Goal: Transaction & Acquisition: Purchase product/service

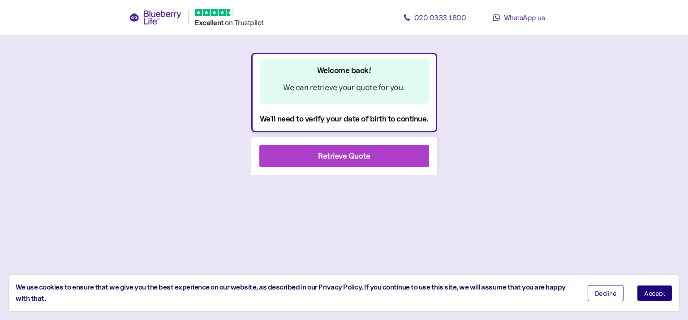
click at [339, 151] on div "Retrieve Quote" at bounding box center [344, 156] width 52 height 12
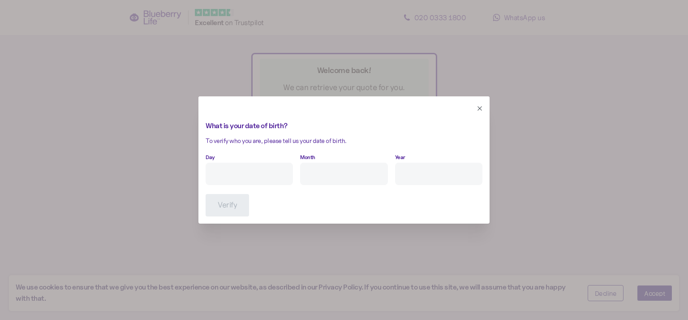
click at [246, 172] on input "Day" at bounding box center [249, 174] width 87 height 22
type input "10"
type input "6"
type input "****"
click at [221, 202] on span "Verify" at bounding box center [227, 204] width 19 height 21
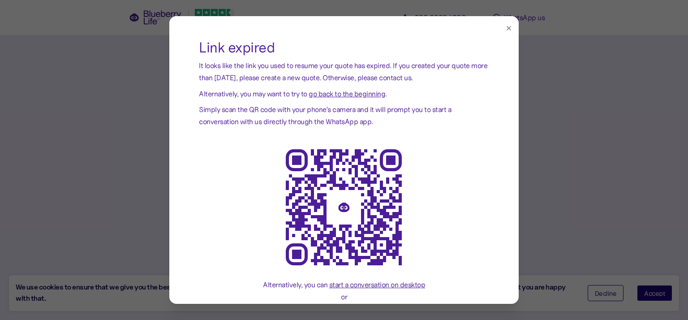
click at [351, 94] on span "go back to the beginning" at bounding box center [347, 93] width 77 height 9
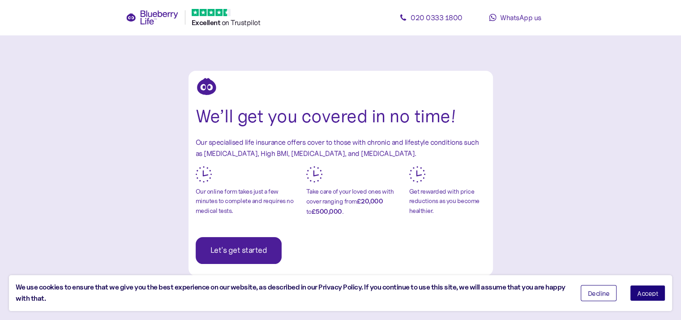
click at [653, 296] on button "Accept" at bounding box center [647, 293] width 35 height 16
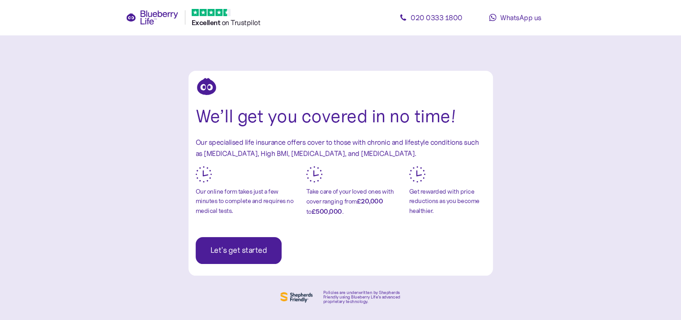
click at [239, 253] on span "Let's get started" at bounding box center [238, 250] width 57 height 26
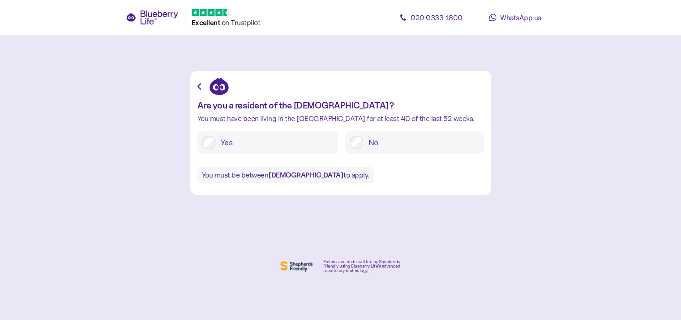
click at [213, 137] on div at bounding box center [208, 142] width 13 height 13
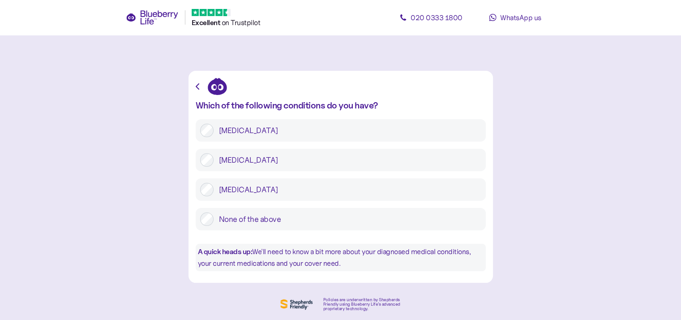
click at [312, 163] on label "Type 2 diabetes" at bounding box center [348, 159] width 268 height 13
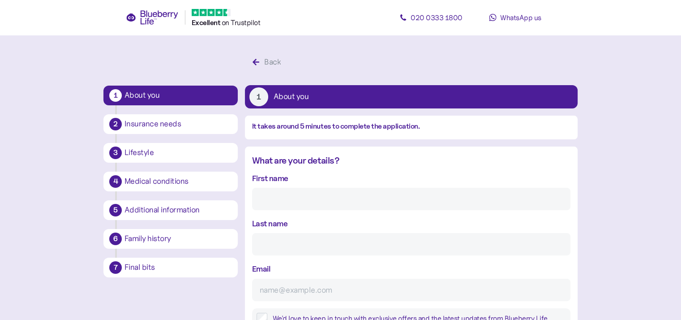
scroll to position [17, 0]
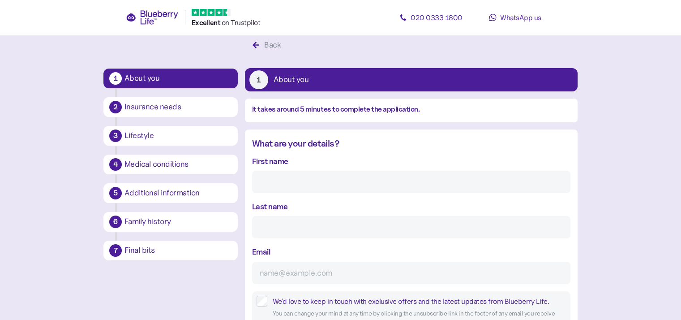
click at [309, 177] on input "First name" at bounding box center [411, 182] width 318 height 22
type input "John"
type input "Mulholland"
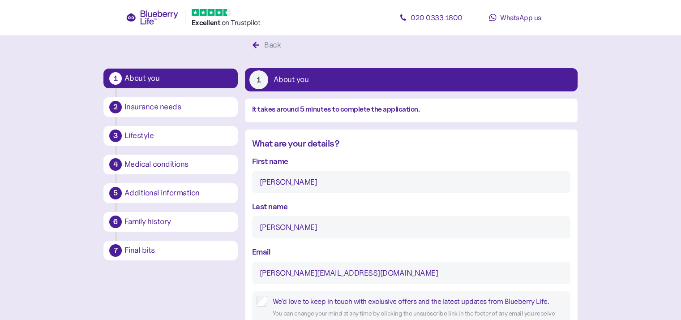
type input "john.mulholland87@outlook.com"
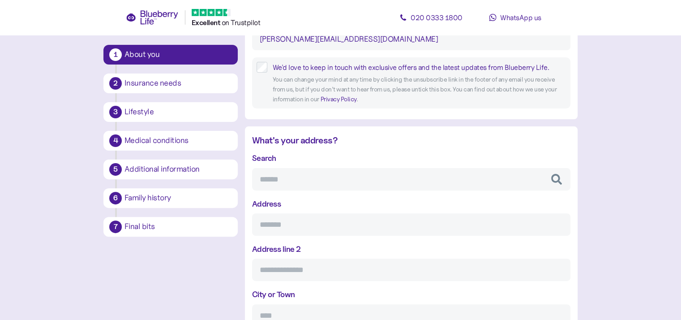
scroll to position [252, 0]
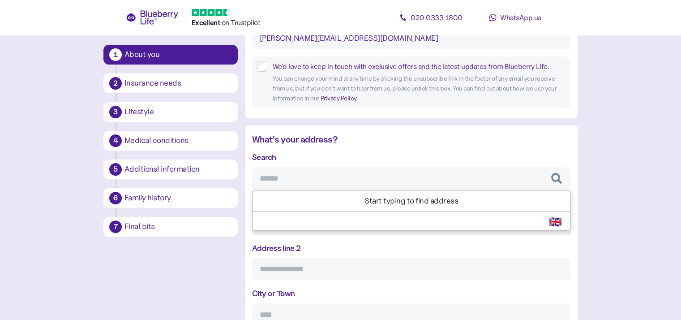
click at [390, 178] on input "Search" at bounding box center [411, 178] width 318 height 22
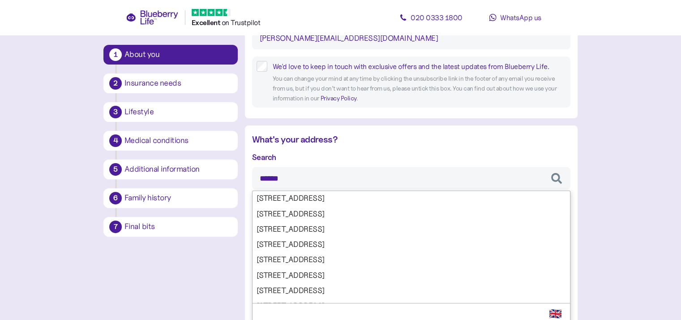
type input "*******"
type input "***"
type input "**********"
type input "*******"
type input "**********"
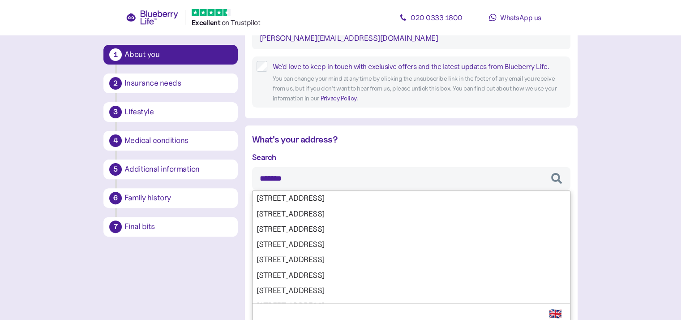
type input "*******"
click at [493, 267] on div "Search ******* 0/1, 1643 Dumbarton Road, Glasgow, G14 0/1, 1647 Dumbarton Road,…" at bounding box center [411, 283] width 318 height 265
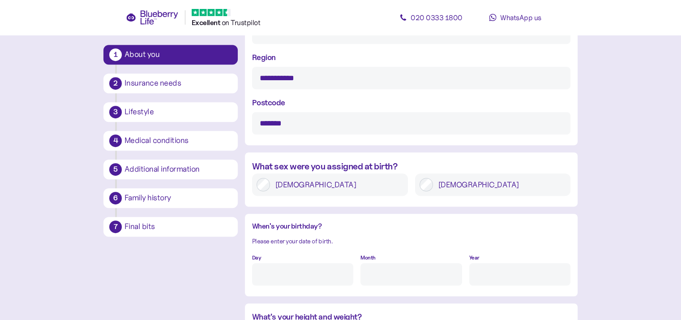
scroll to position [536, 0]
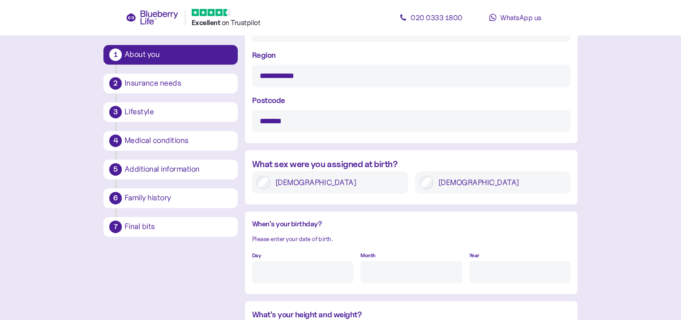
type input "*******"
click at [496, 182] on label "Male" at bounding box center [499, 182] width 133 height 13
click at [304, 280] on input "Day" at bounding box center [302, 272] width 101 height 22
type input "10"
type input "6"
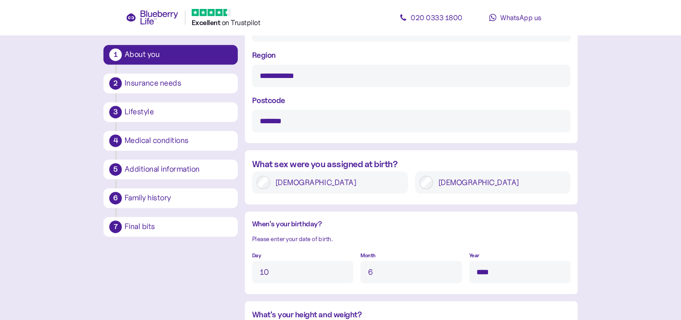
type input "****"
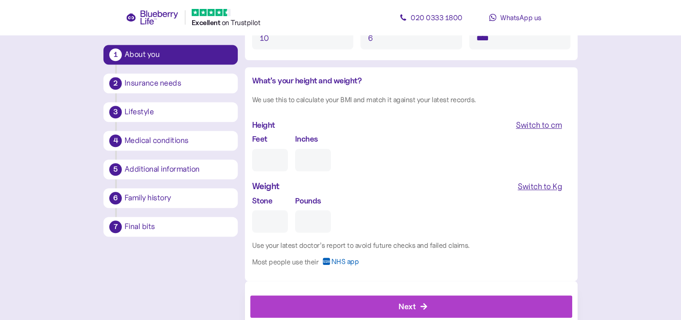
scroll to position [794, 0]
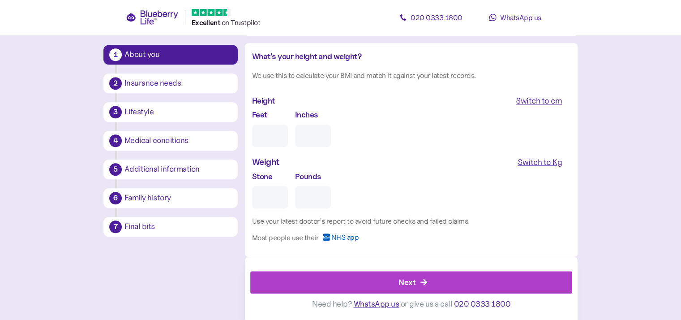
type input "5"
type input "0"
type input "5"
type input "11"
click at [274, 192] on input "Stone" at bounding box center [270, 197] width 36 height 22
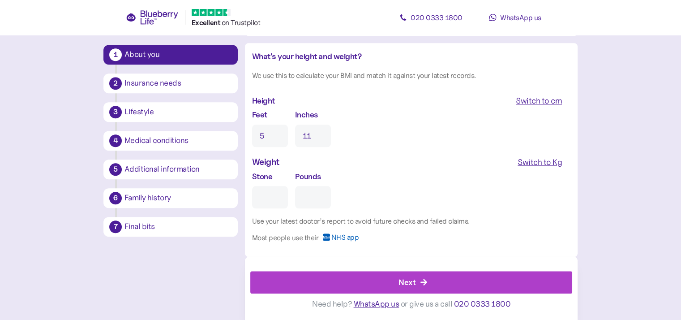
type input "7"
type input "0"
type input "7"
type input "11"
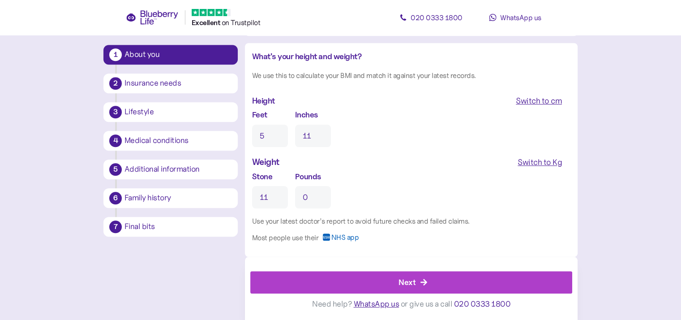
click at [304, 200] on input "0" at bounding box center [313, 197] width 36 height 22
type input "7"
click at [456, 288] on div "Next" at bounding box center [413, 281] width 302 height 21
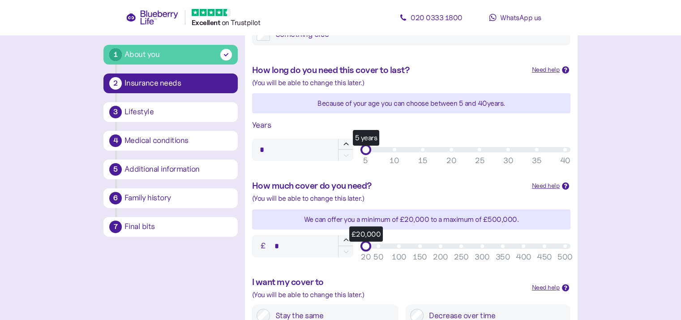
scroll to position [256, 0]
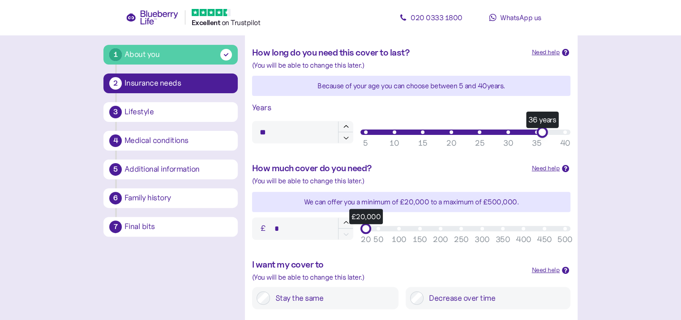
type input "**"
drag, startPoint x: 371, startPoint y: 135, endPoint x: 539, endPoint y: 119, distance: 169.2
click at [539, 119] on div "Years ** 35 years 5 10 15 20 25 30 35 40" at bounding box center [412, 122] width 326 height 49
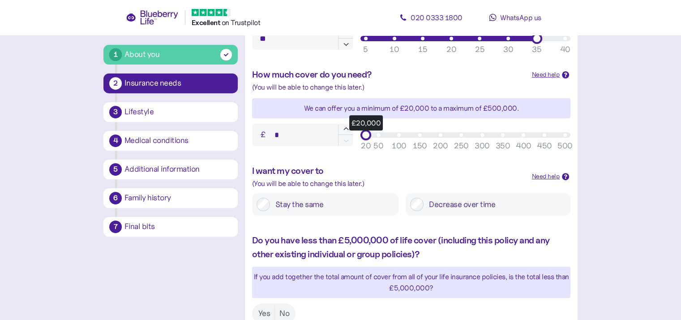
scroll to position [353, 0]
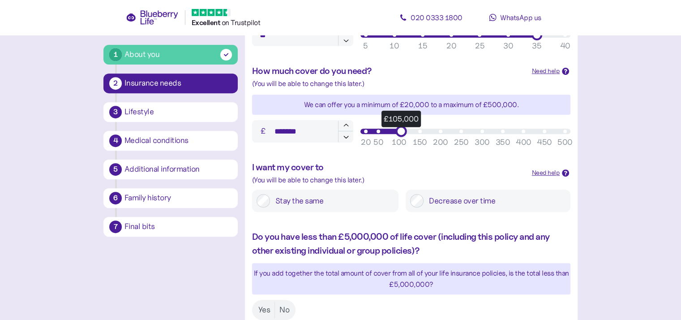
drag, startPoint x: 369, startPoint y: 130, endPoint x: 398, endPoint y: 130, distance: 28.2
click at [398, 130] on div "£105,000" at bounding box center [400, 130] width 11 height 11
type input "*******"
click at [396, 131] on div "£101,000" at bounding box center [399, 130] width 11 height 11
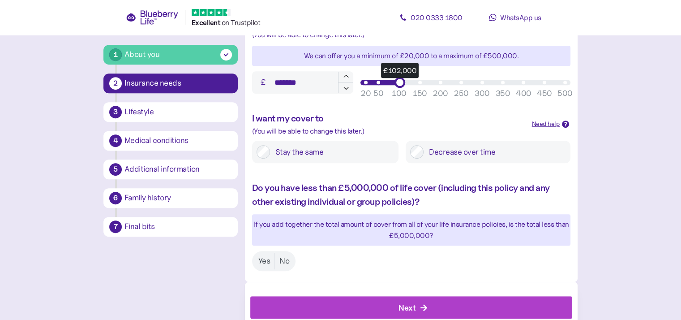
scroll to position [400, 0]
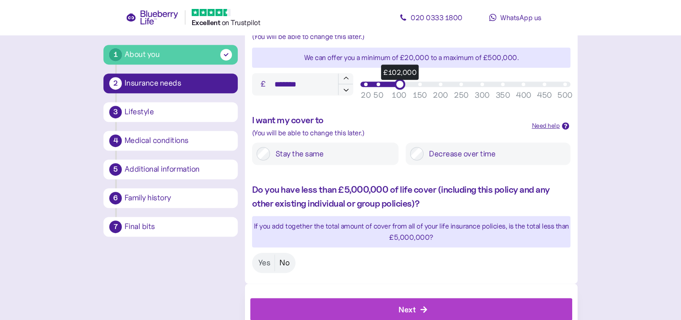
click at [284, 262] on label "No" at bounding box center [284, 262] width 19 height 17
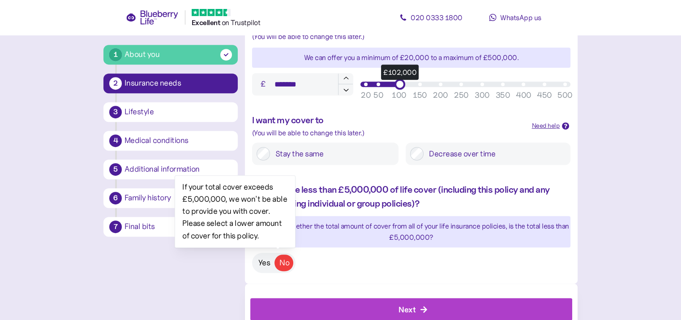
click at [262, 266] on label "Yes" at bounding box center [264, 262] width 21 height 17
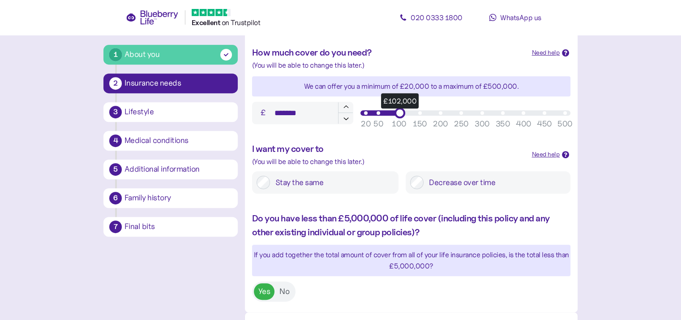
scroll to position [427, 0]
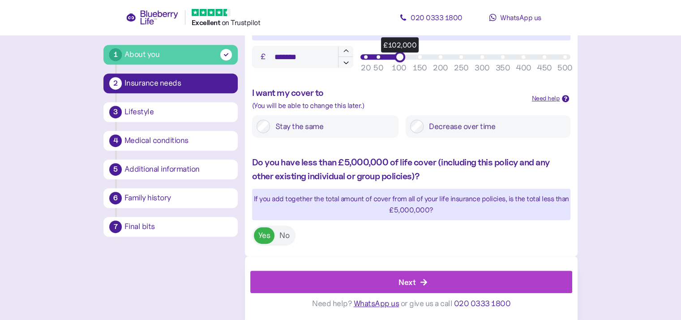
click at [438, 275] on div "Next" at bounding box center [413, 281] width 302 height 21
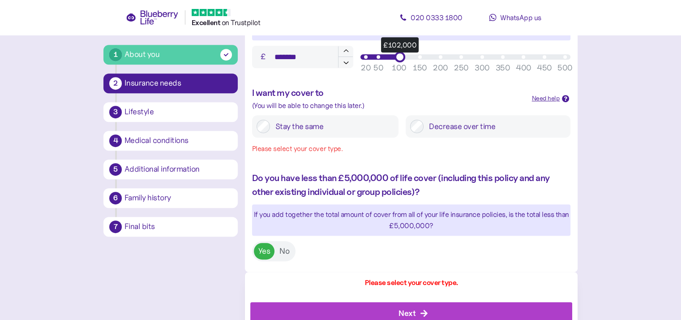
click at [269, 130] on div at bounding box center [263, 126] width 13 height 13
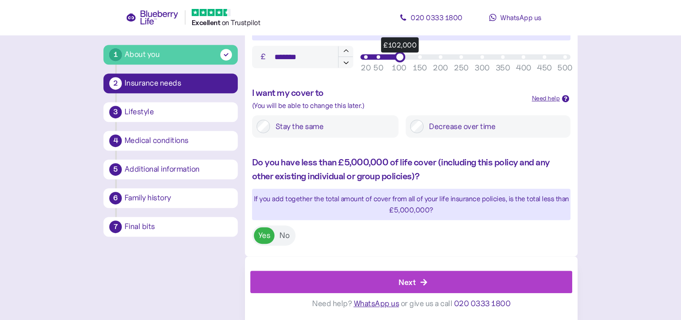
click at [427, 282] on icon "button" at bounding box center [424, 282] width 8 height 8
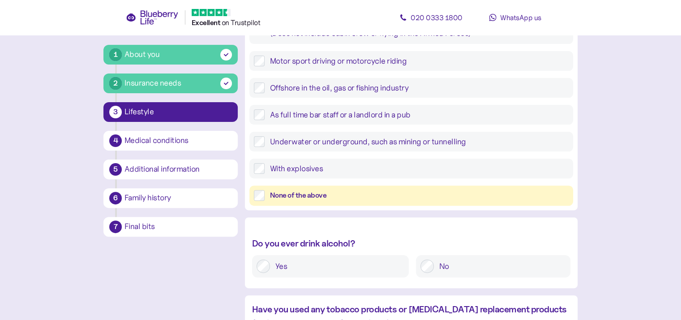
scroll to position [251, 0]
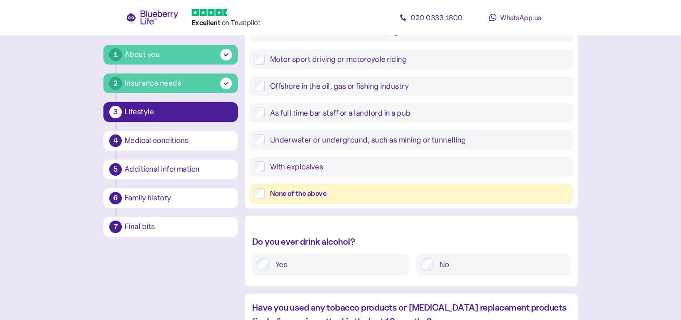
click at [675, 194] on main "1 About you 2 Insurance needs 3 Lifestyle 4 Medical conditions 5 Additional inf…" at bounding box center [340, 89] width 681 height 680
drag, startPoint x: 681, startPoint y: 194, endPoint x: 685, endPoint y: 239, distance: 45.4
click at [681, 239] on html "Excellent ️ on Trustpilot 020 0333 1800 WhatsApp us 1 About you 2 Insurance nee…" at bounding box center [340, 89] width 681 height 680
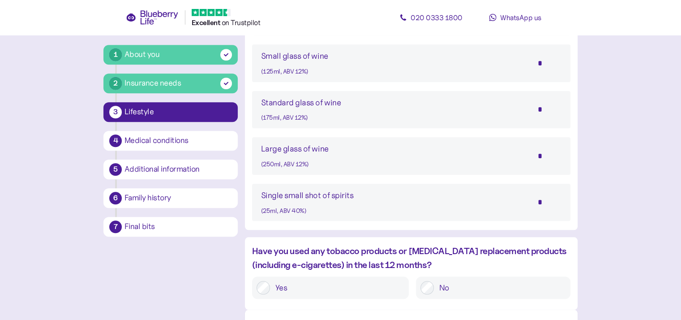
scroll to position [812, 0]
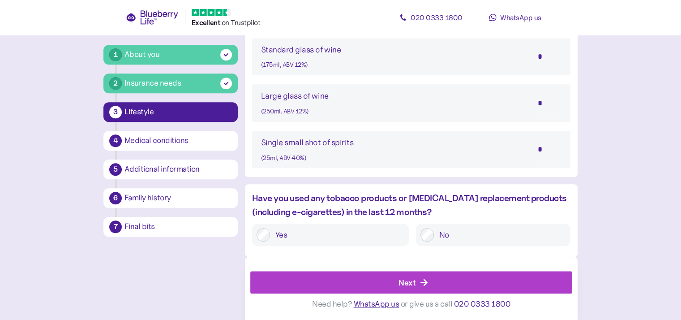
click at [434, 230] on label "No" at bounding box center [500, 234] width 132 height 13
click at [496, 286] on div "Next" at bounding box center [413, 281] width 302 height 21
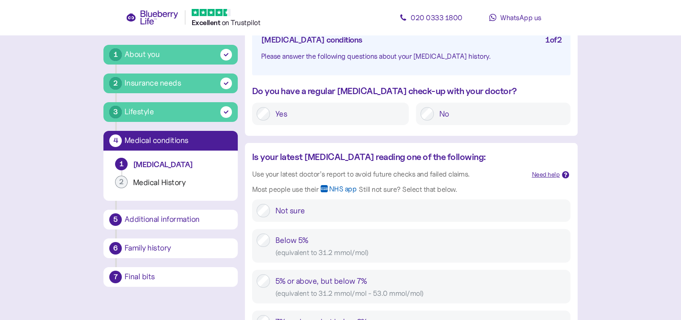
scroll to position [103, 0]
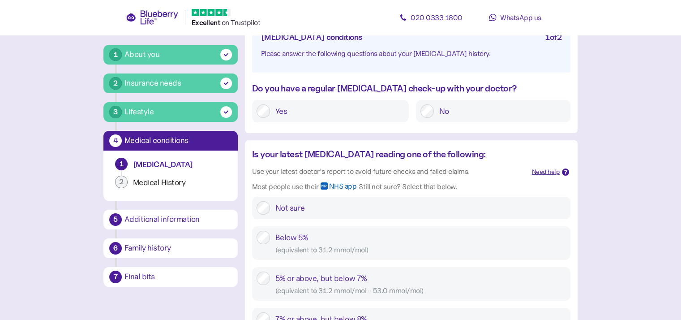
click at [284, 108] on label "Yes" at bounding box center [337, 110] width 134 height 13
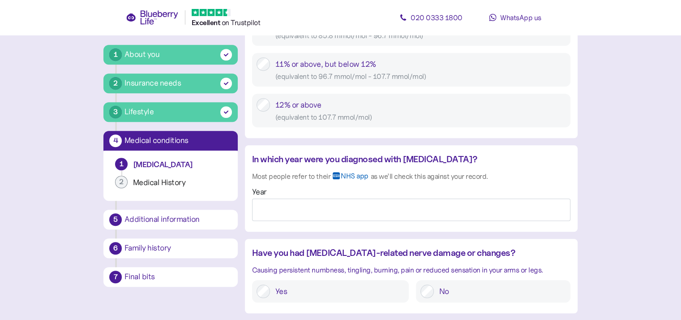
scroll to position [649, 0]
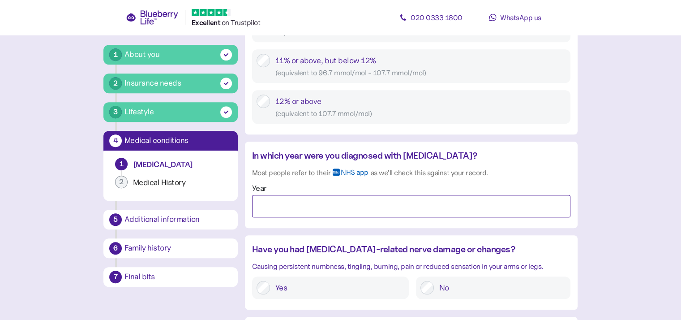
click at [401, 211] on input "Year" at bounding box center [411, 206] width 318 height 22
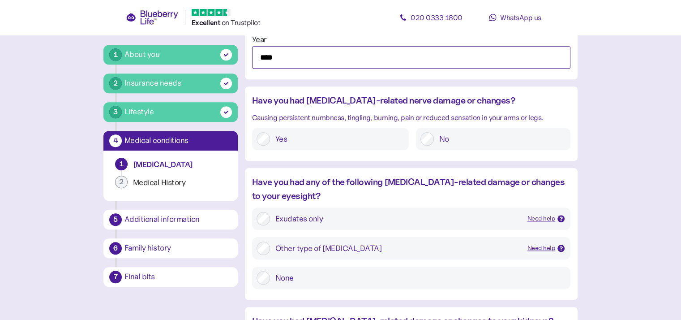
scroll to position [796, 0]
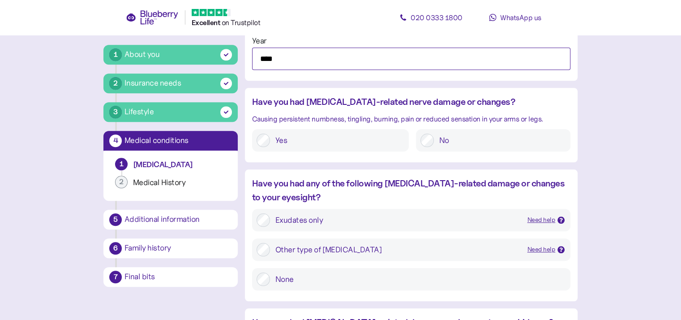
type input "****"
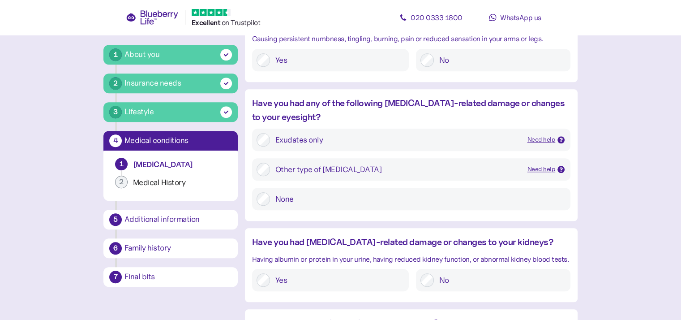
scroll to position [878, 0]
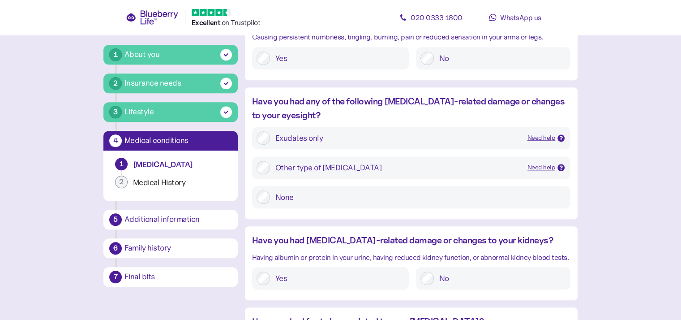
click at [276, 196] on label "None" at bounding box center [418, 196] width 296 height 13
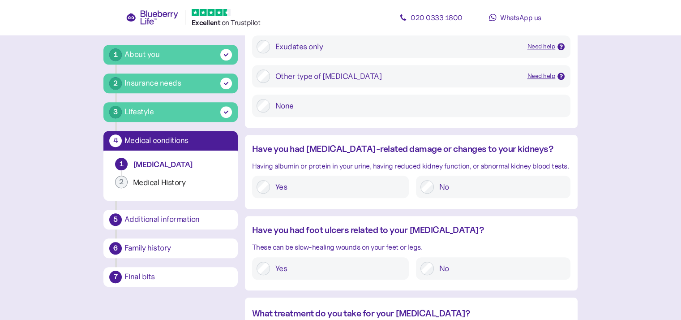
scroll to position [973, 0]
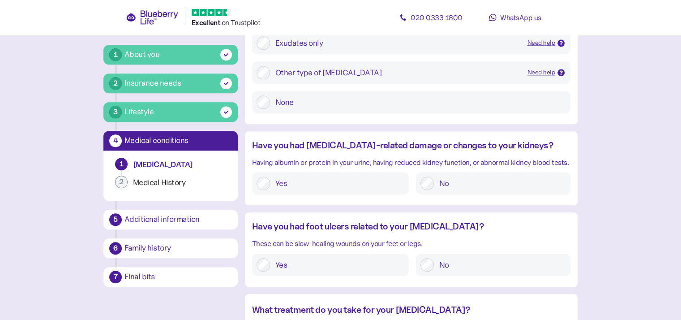
click at [438, 270] on label "No" at bounding box center [500, 264] width 132 height 13
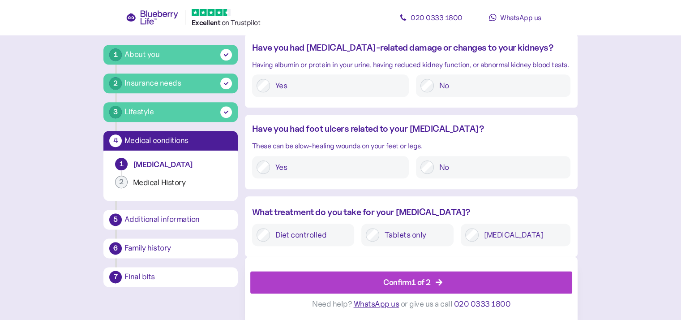
click at [387, 242] on div "Tablets only" at bounding box center [407, 234] width 92 height 22
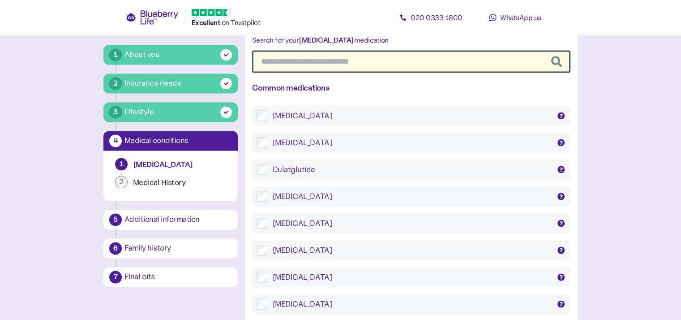
scroll to position [1365, 0]
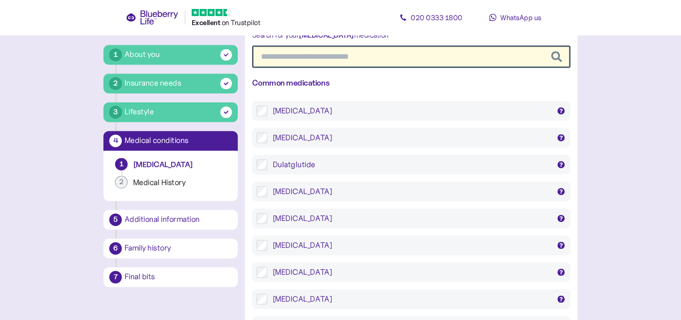
click at [315, 51] on input "text" at bounding box center [411, 56] width 318 height 22
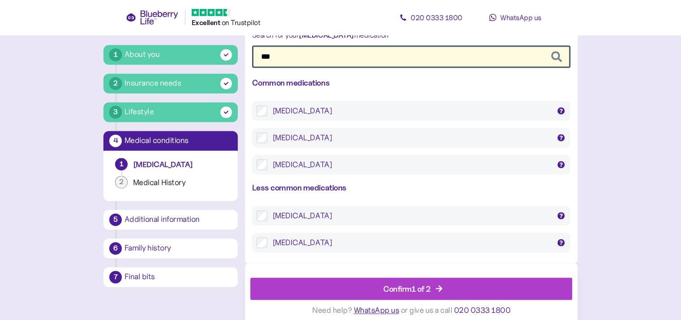
type input "***"
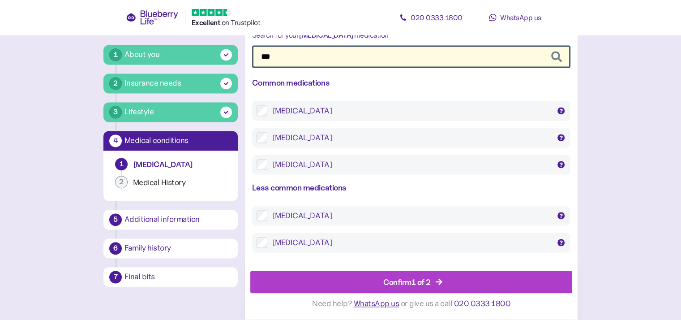
click at [417, 282] on div "Confirm 1 of 2" at bounding box center [406, 282] width 47 height 12
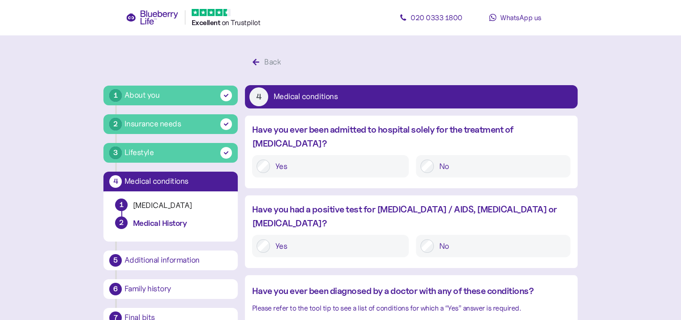
click at [437, 159] on label "No" at bounding box center [500, 165] width 132 height 13
click at [441, 239] on label "No" at bounding box center [500, 245] width 132 height 13
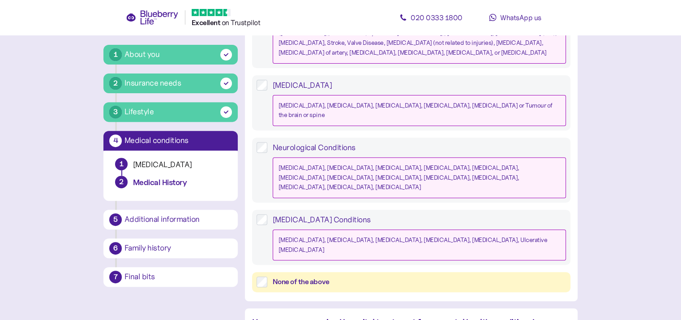
scroll to position [379, 0]
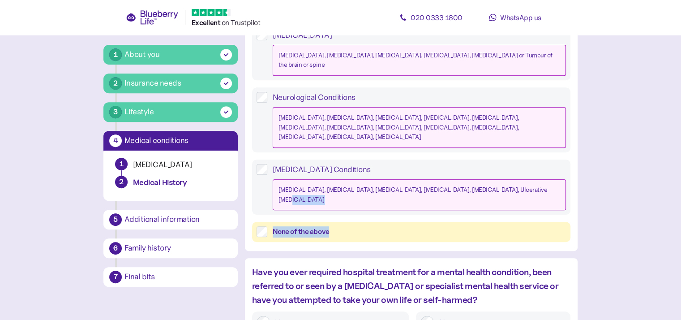
drag, startPoint x: 678, startPoint y: 166, endPoint x: 680, endPoint y: 184, distance: 18.0
click at [680, 184] on main "1 About you 2 Insurance needs 3 Lifestyle 4 Medical conditions 1 Diabetes 2 Med…" at bounding box center [340, 257] width 681 height 1272
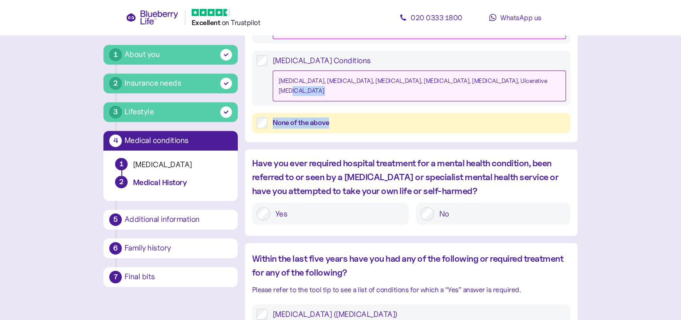
scroll to position [493, 0]
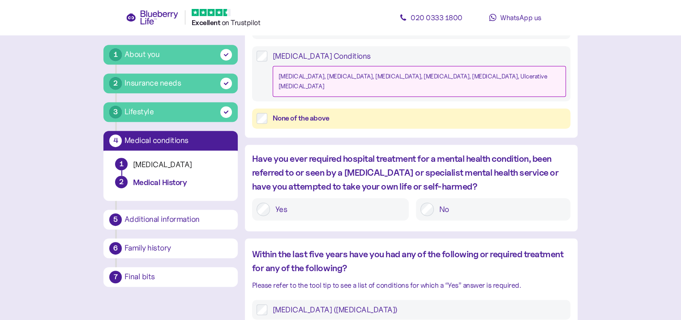
click at [523, 202] on label "No" at bounding box center [500, 208] width 132 height 13
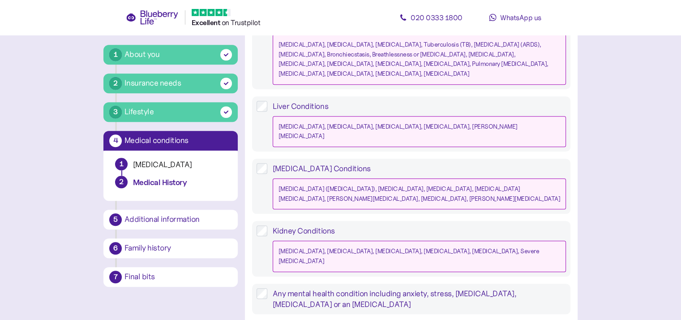
scroll to position [894, 0]
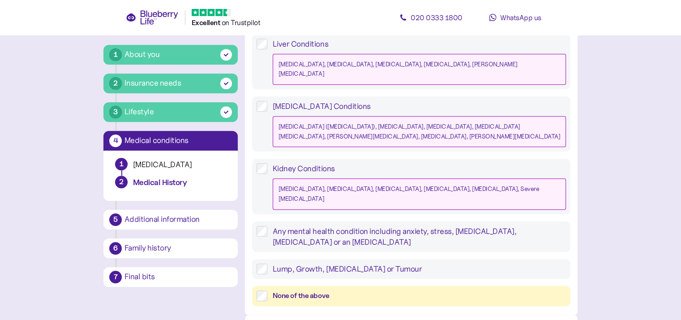
drag, startPoint x: 259, startPoint y: 248, endPoint x: 263, endPoint y: 226, distance: 22.0
click at [263, 226] on div "Within the last five years have you had any of the following or required treatm…" at bounding box center [411, 75] width 333 height 477
click at [263, 226] on div "Hypertension (high blood pressure) High Cholesterol Respiratory Conditions Asth…" at bounding box center [411, 102] width 318 height 408
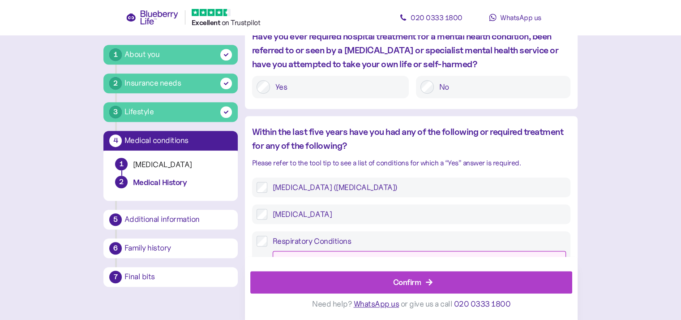
scroll to position [688, 0]
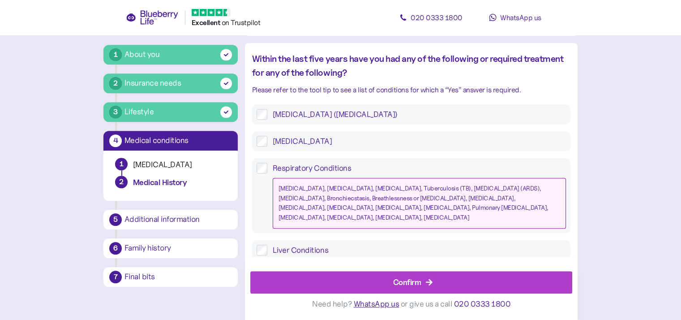
click at [256, 158] on div "Respiratory Conditions Asthma, COPD, Cystic fibrosis, Tuberculosis (TB), Acute …" at bounding box center [411, 195] width 318 height 75
click at [448, 284] on div "Confirm" at bounding box center [413, 281] width 302 height 21
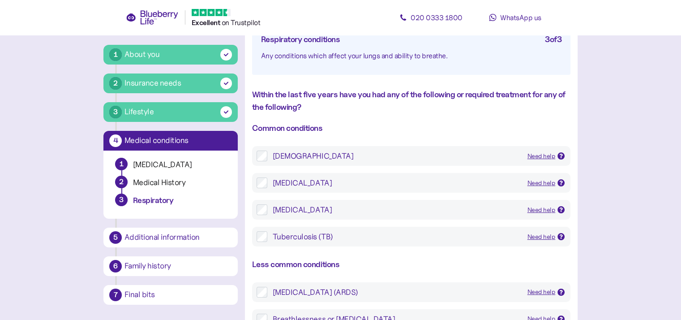
scroll to position [104, 0]
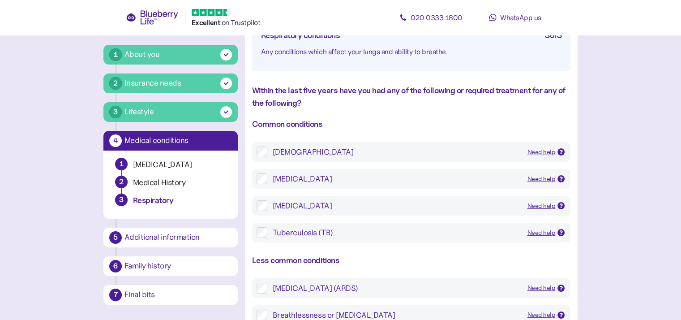
click at [267, 150] on label "Asthma Need help Wheezing or breathing symptoms that started below the age of 4…" at bounding box center [416, 151] width 299 height 11
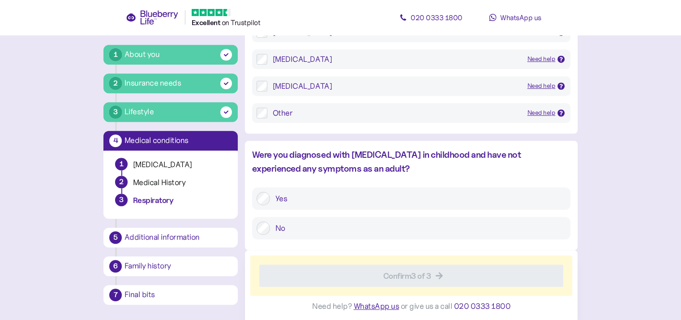
scroll to position [658, 0]
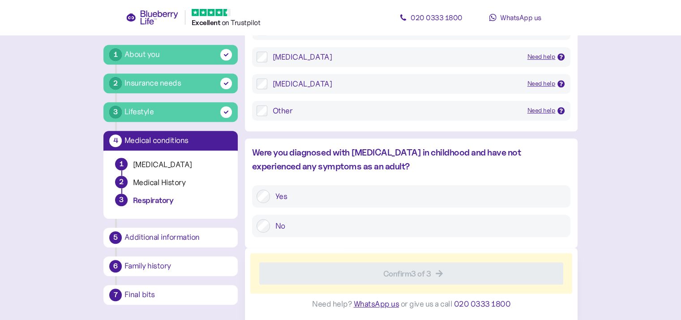
click at [272, 191] on label "Yes" at bounding box center [418, 195] width 296 height 13
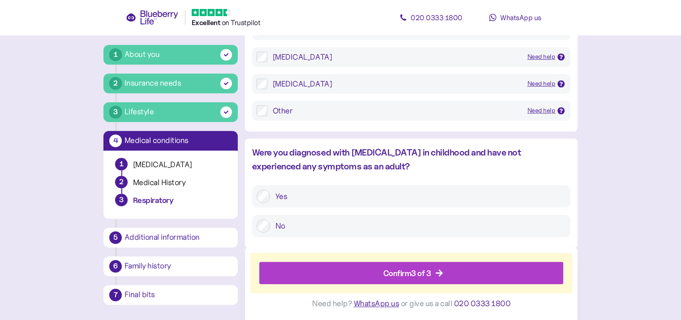
click at [496, 267] on div "Confirm 3 of 3" at bounding box center [413, 272] width 284 height 21
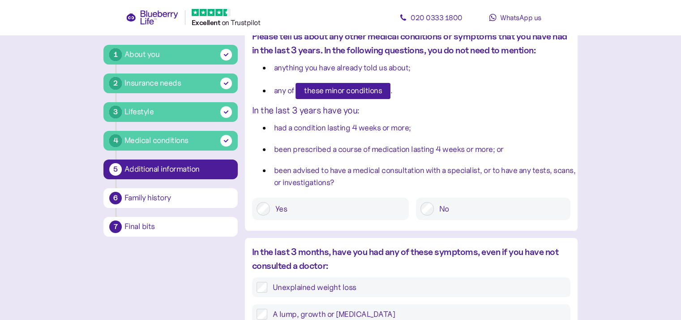
scroll to position [90, 0]
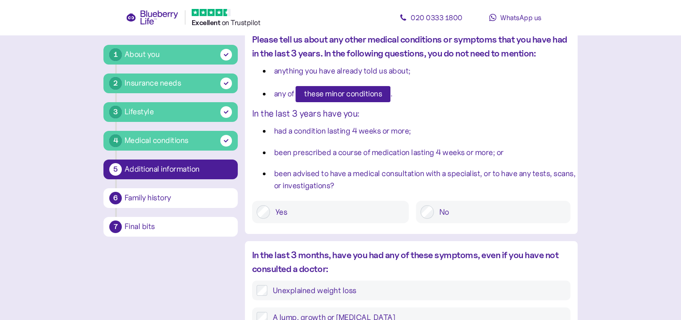
click at [466, 215] on label "No" at bounding box center [500, 211] width 132 height 13
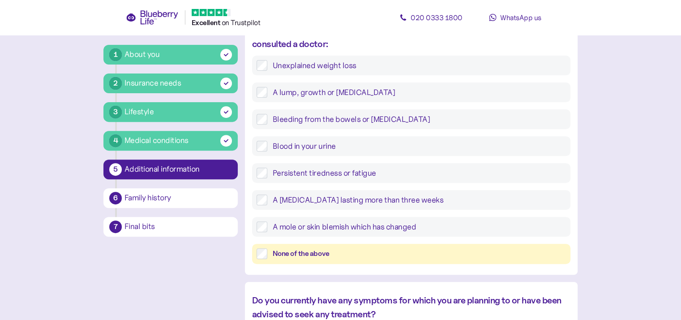
scroll to position [318, 0]
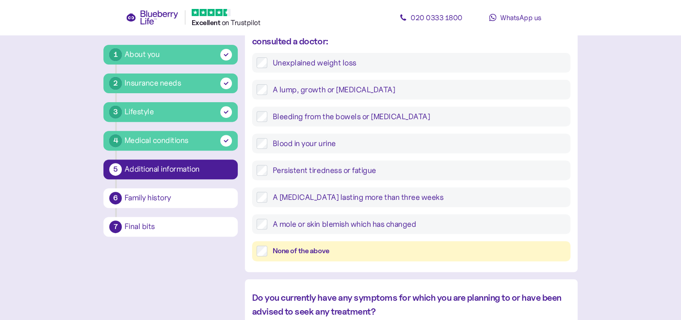
click at [267, 255] on label "None of the above" at bounding box center [416, 250] width 299 height 11
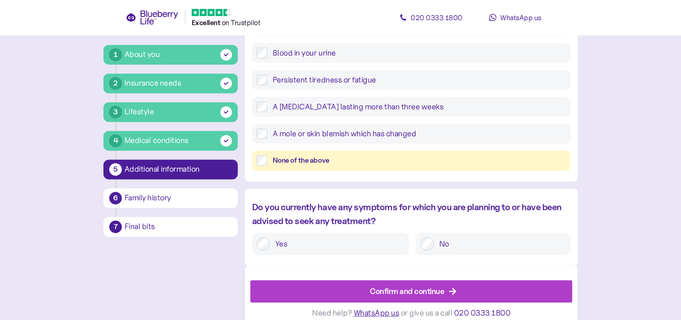
scroll to position [417, 0]
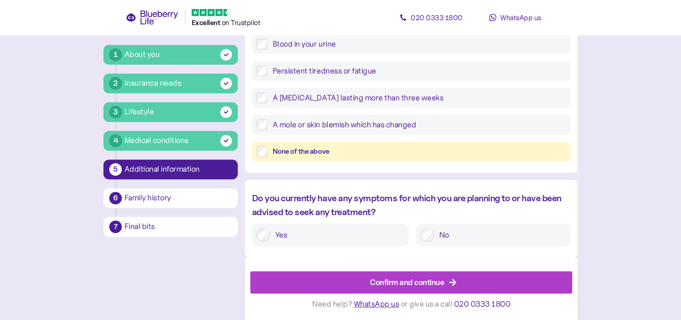
click at [512, 231] on label "No" at bounding box center [500, 234] width 132 height 13
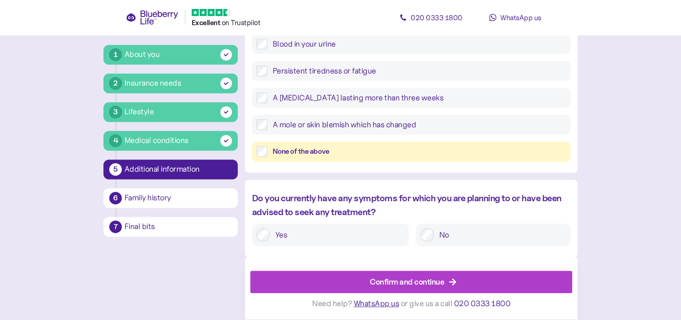
click at [491, 283] on div "Confirm and continue" at bounding box center [413, 281] width 302 height 21
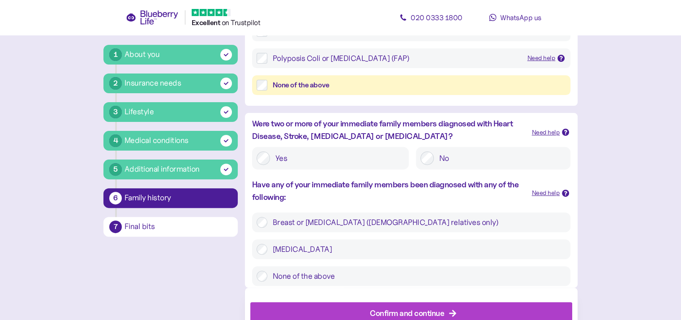
scroll to position [267, 0]
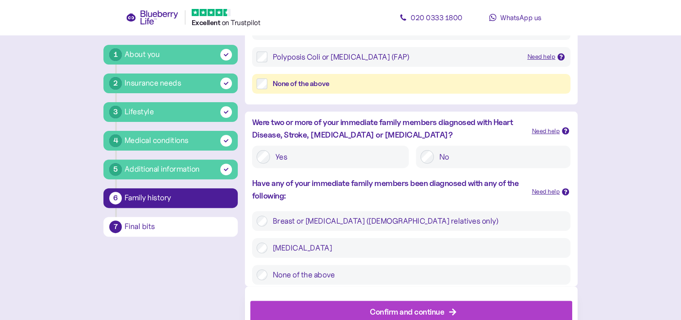
click at [454, 158] on label "No" at bounding box center [500, 156] width 132 height 13
click at [300, 277] on label "None of the above" at bounding box center [416, 274] width 299 height 11
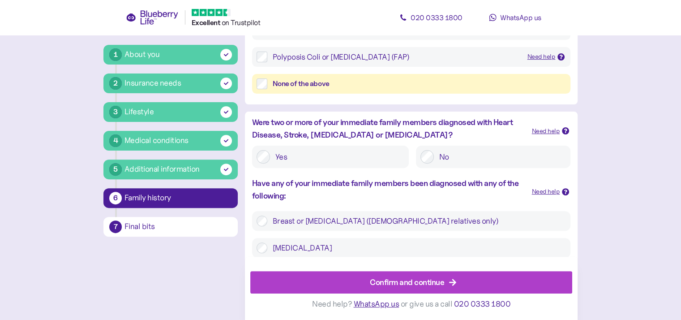
click at [382, 282] on div "Confirm and continue" at bounding box center [407, 282] width 74 height 12
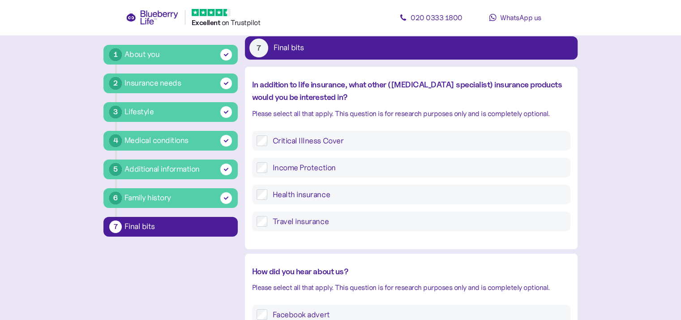
scroll to position [50, 0]
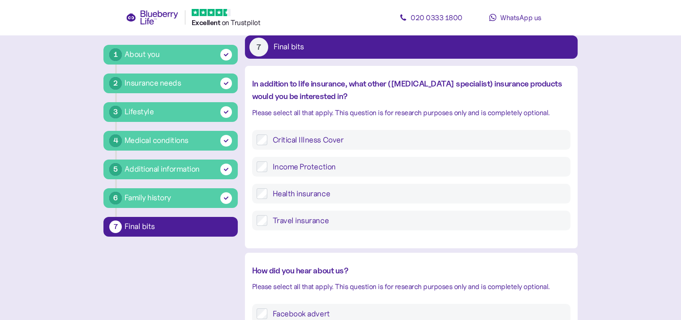
click at [144, 195] on div "Family history" at bounding box center [148, 198] width 47 height 12
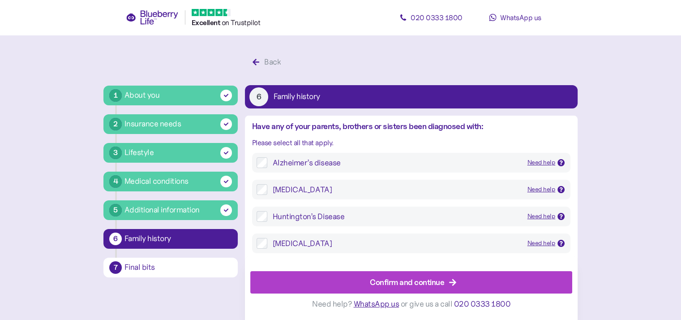
click at [403, 284] on div "Confirm and continue" at bounding box center [407, 282] width 74 height 12
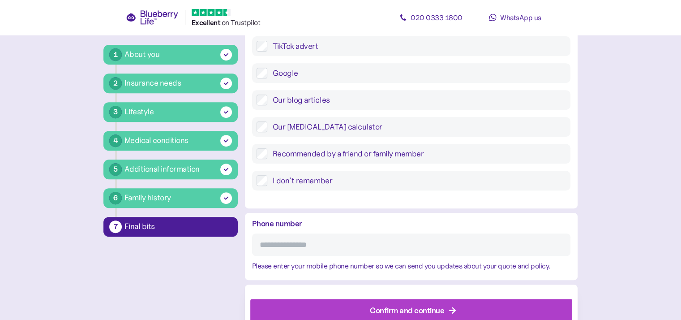
scroll to position [399, 0]
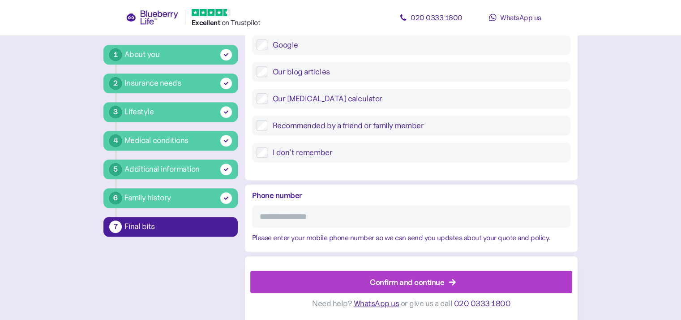
click at [374, 219] on input "Phone number" at bounding box center [411, 216] width 318 height 22
type input "**********"
click at [429, 283] on div "Confirm and continue" at bounding box center [407, 282] width 74 height 12
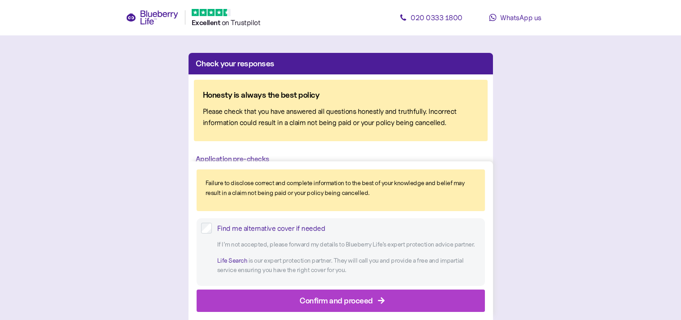
click at [335, 297] on div "Confirm and proceed" at bounding box center [336, 300] width 73 height 12
